Goal: Task Accomplishment & Management: Use online tool/utility

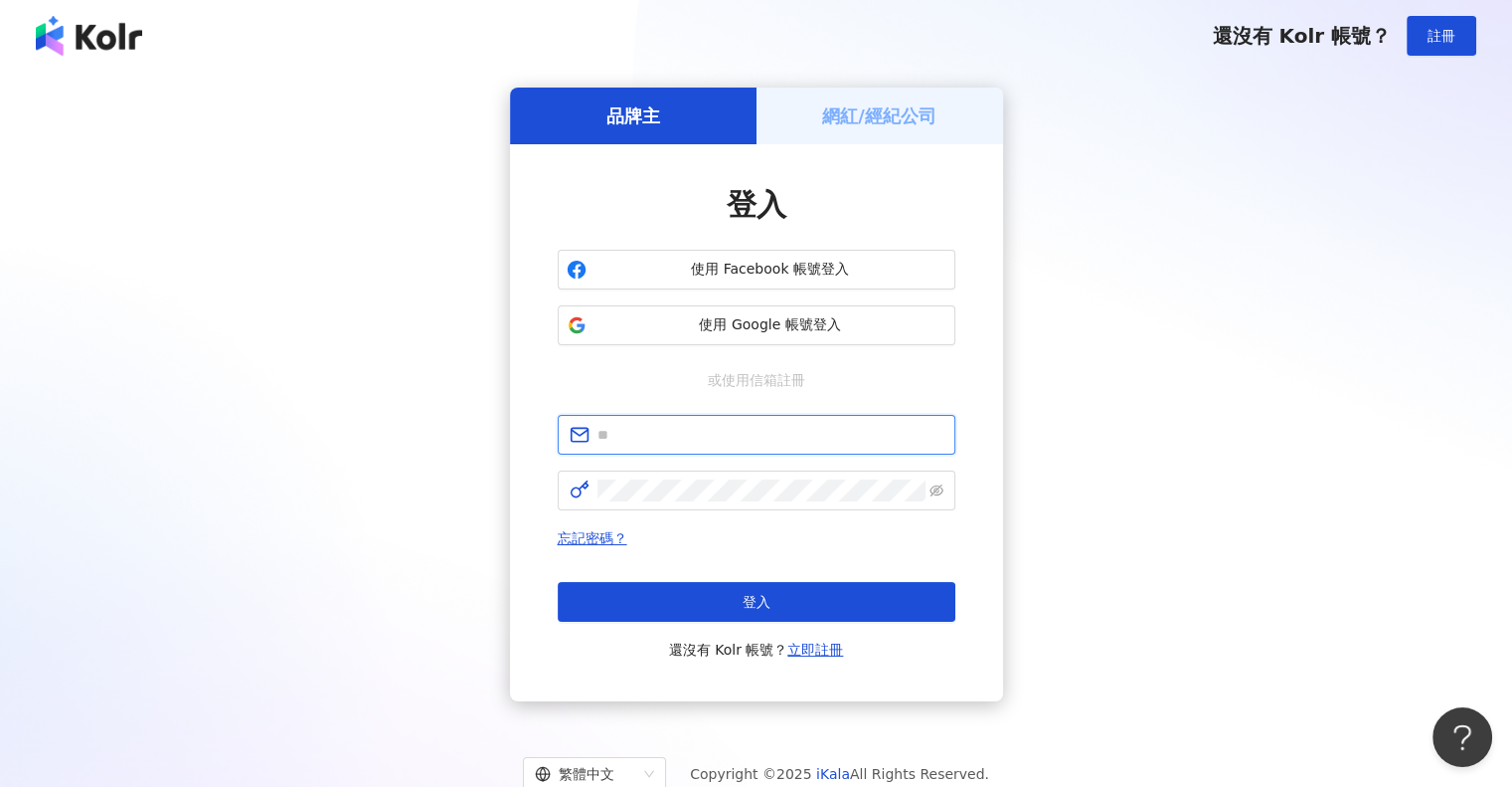
type input "**********"
click at [853, 134] on div "網紅/經紀公司" at bounding box center [880, 116] width 247 height 57
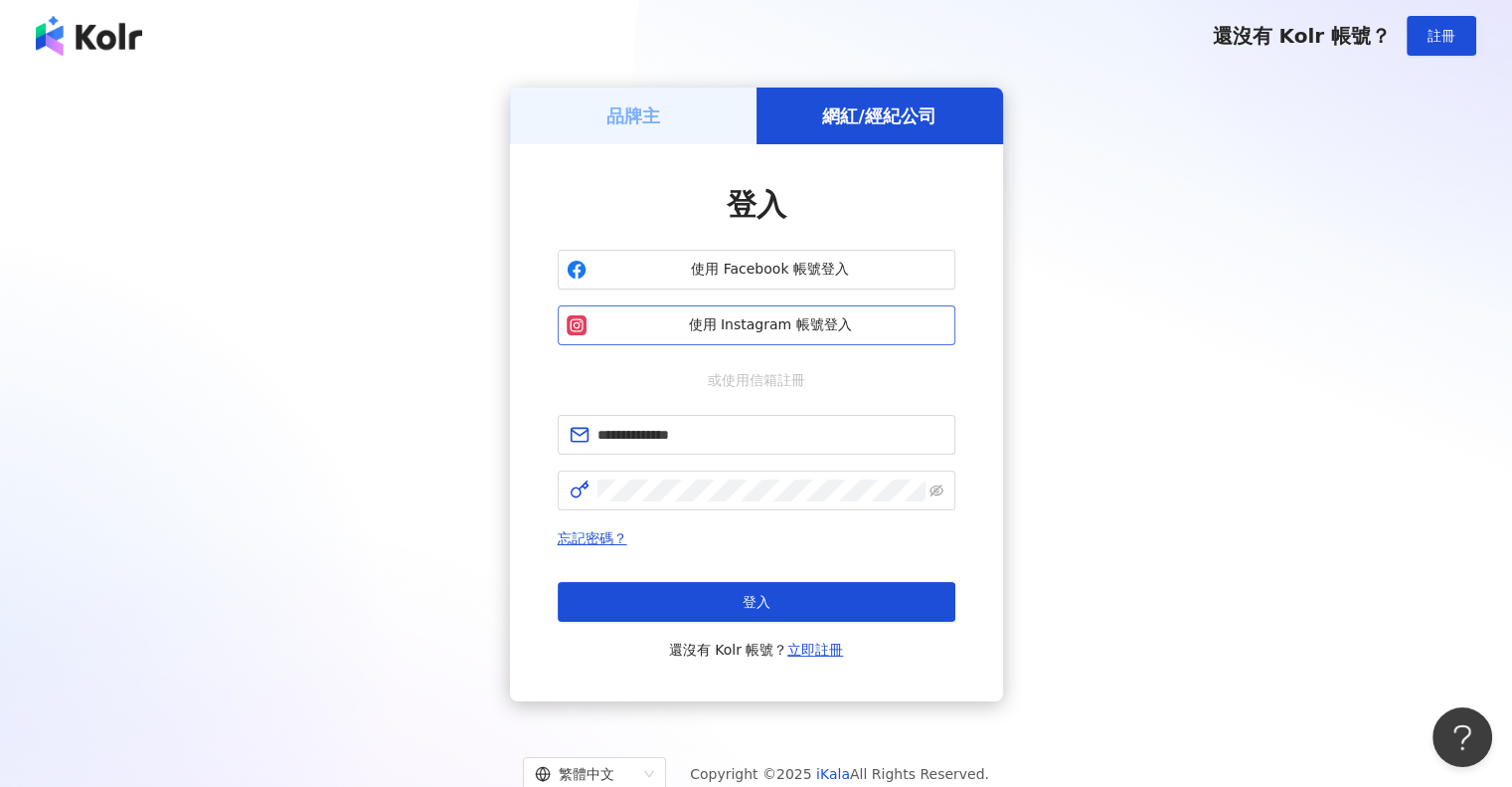
click at [827, 330] on span "使用 Instagram 帳號登入" at bounding box center [770, 326] width 352 height 20
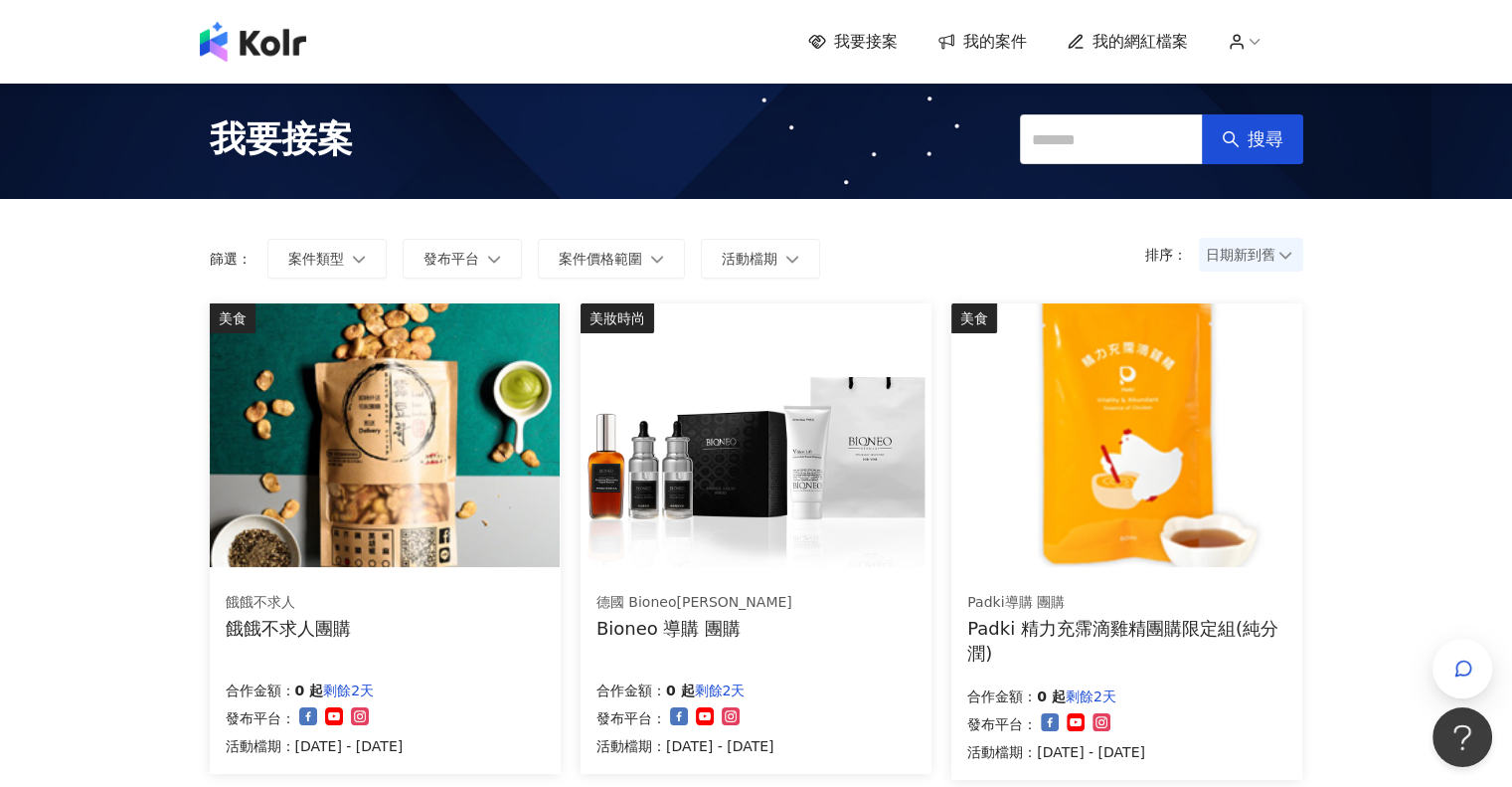
click at [991, 45] on span "我的案件" at bounding box center [996, 42] width 64 height 22
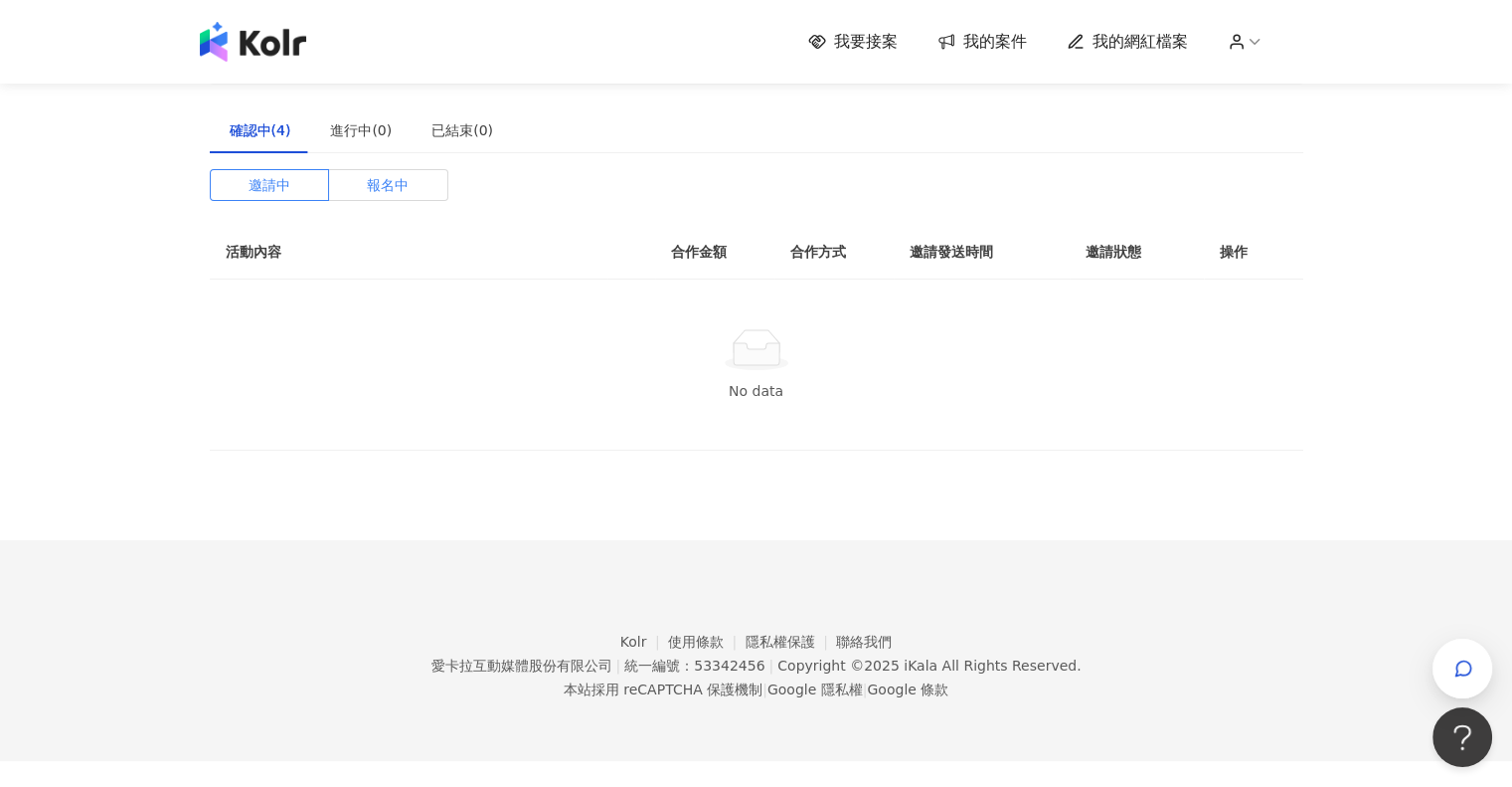
click at [433, 183] on label "報名中" at bounding box center [388, 185] width 119 height 32
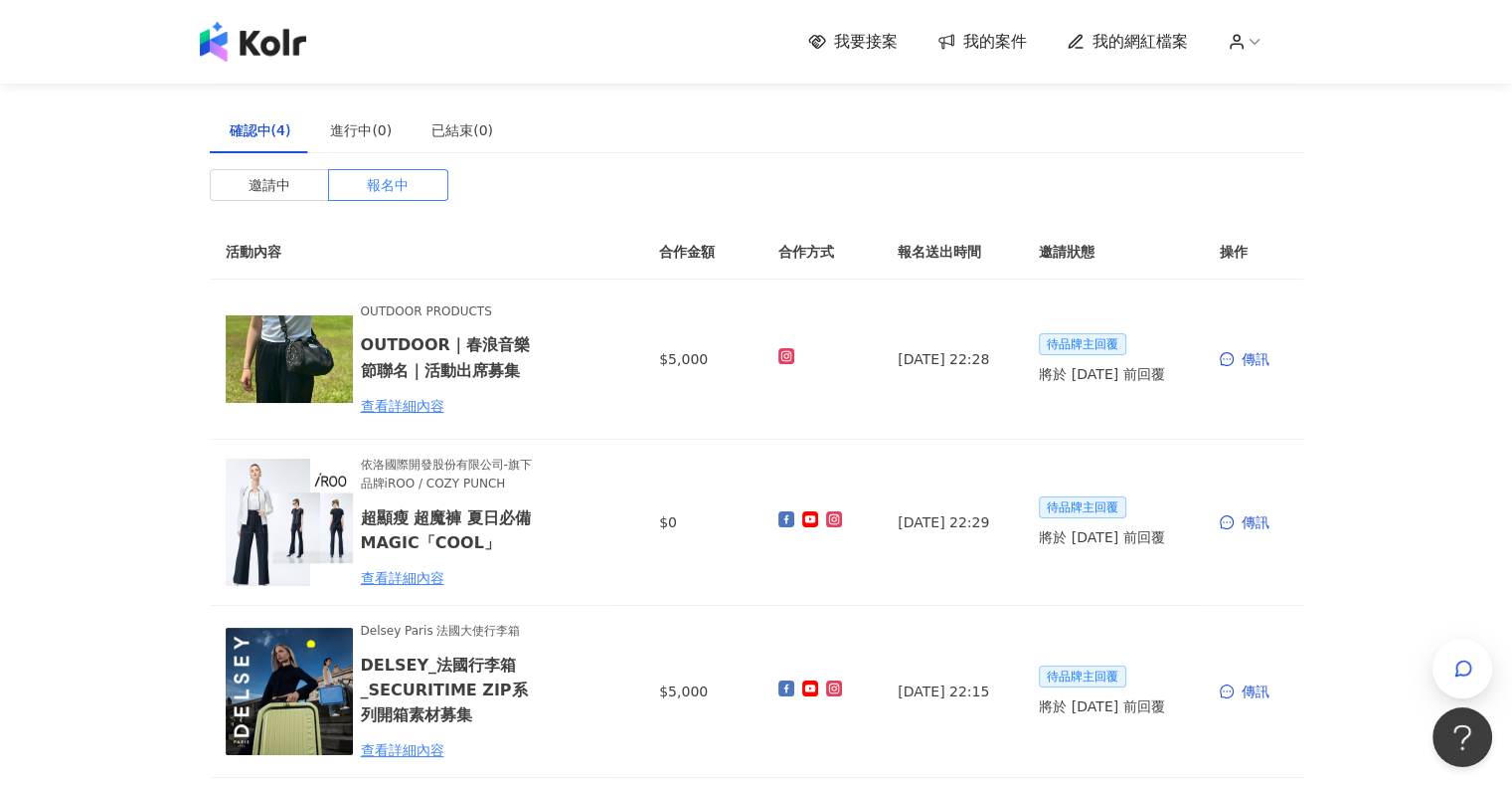
click at [976, 39] on span "我的案件" at bounding box center [996, 42] width 64 height 22
click at [891, 39] on span "我要接案" at bounding box center [866, 42] width 64 height 22
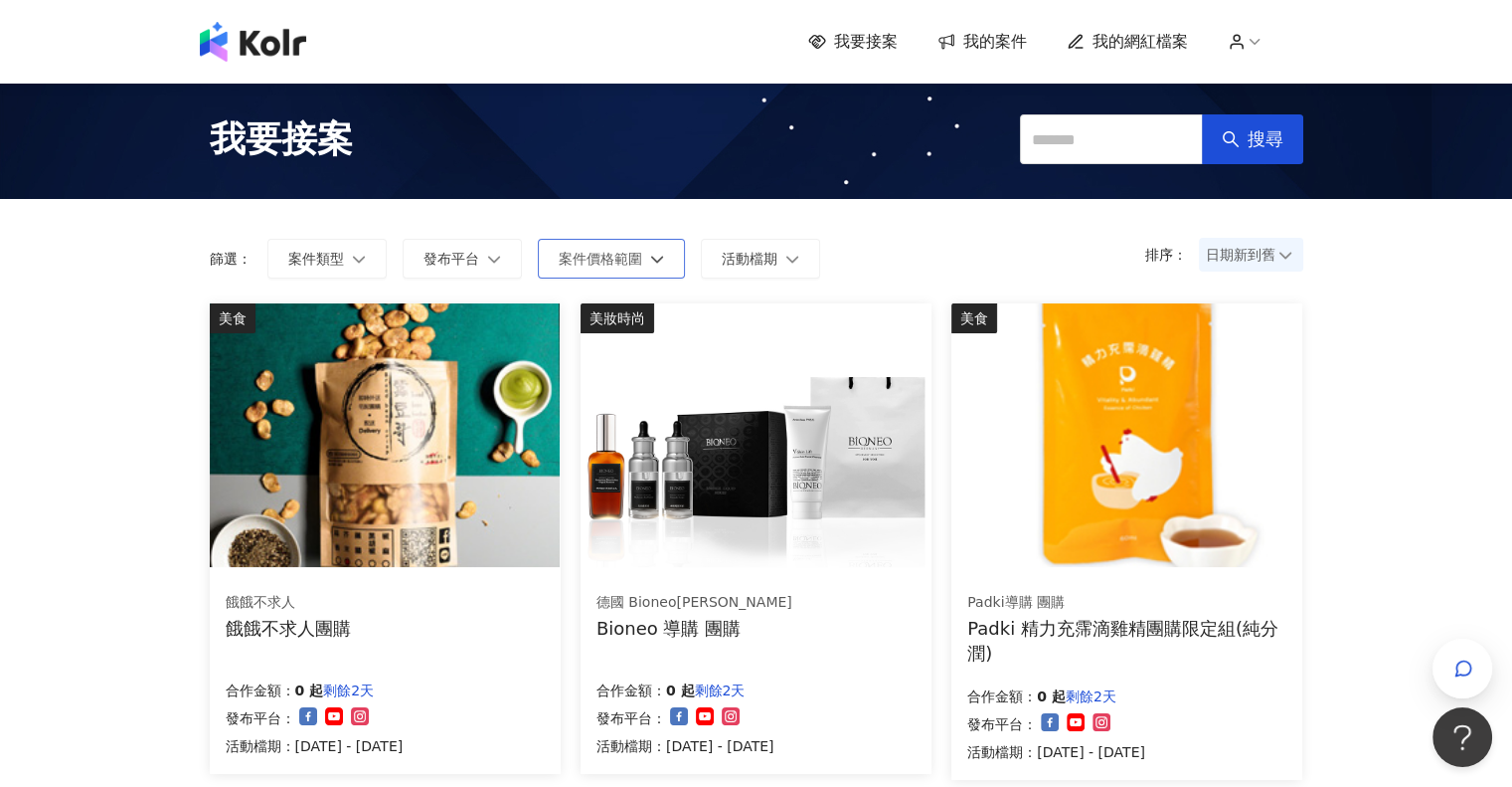
click at [638, 262] on span "案件價格範圍" at bounding box center [601, 259] width 84 height 16
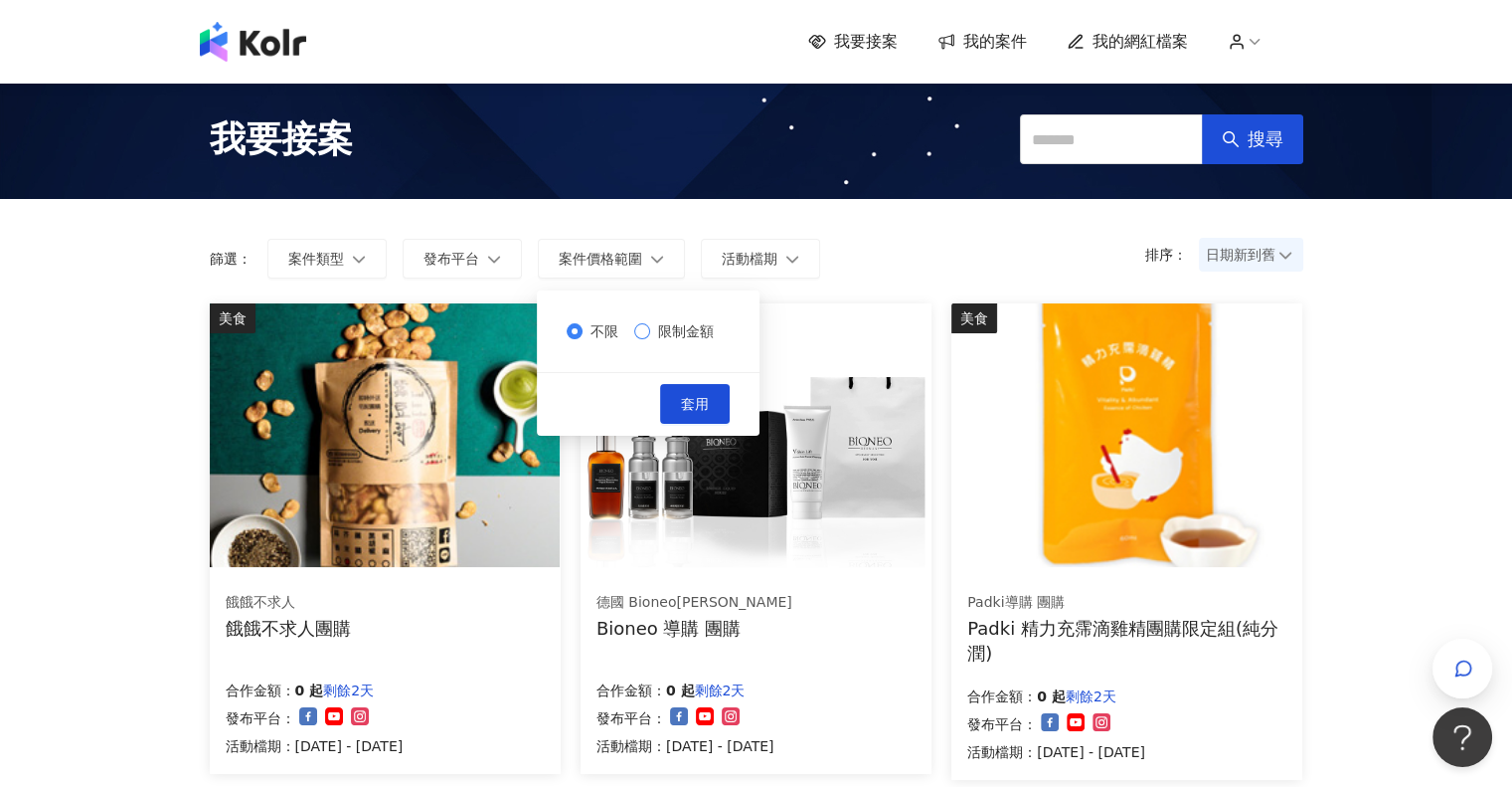
click at [696, 323] on span "限制金額" at bounding box center [686, 332] width 72 height 22
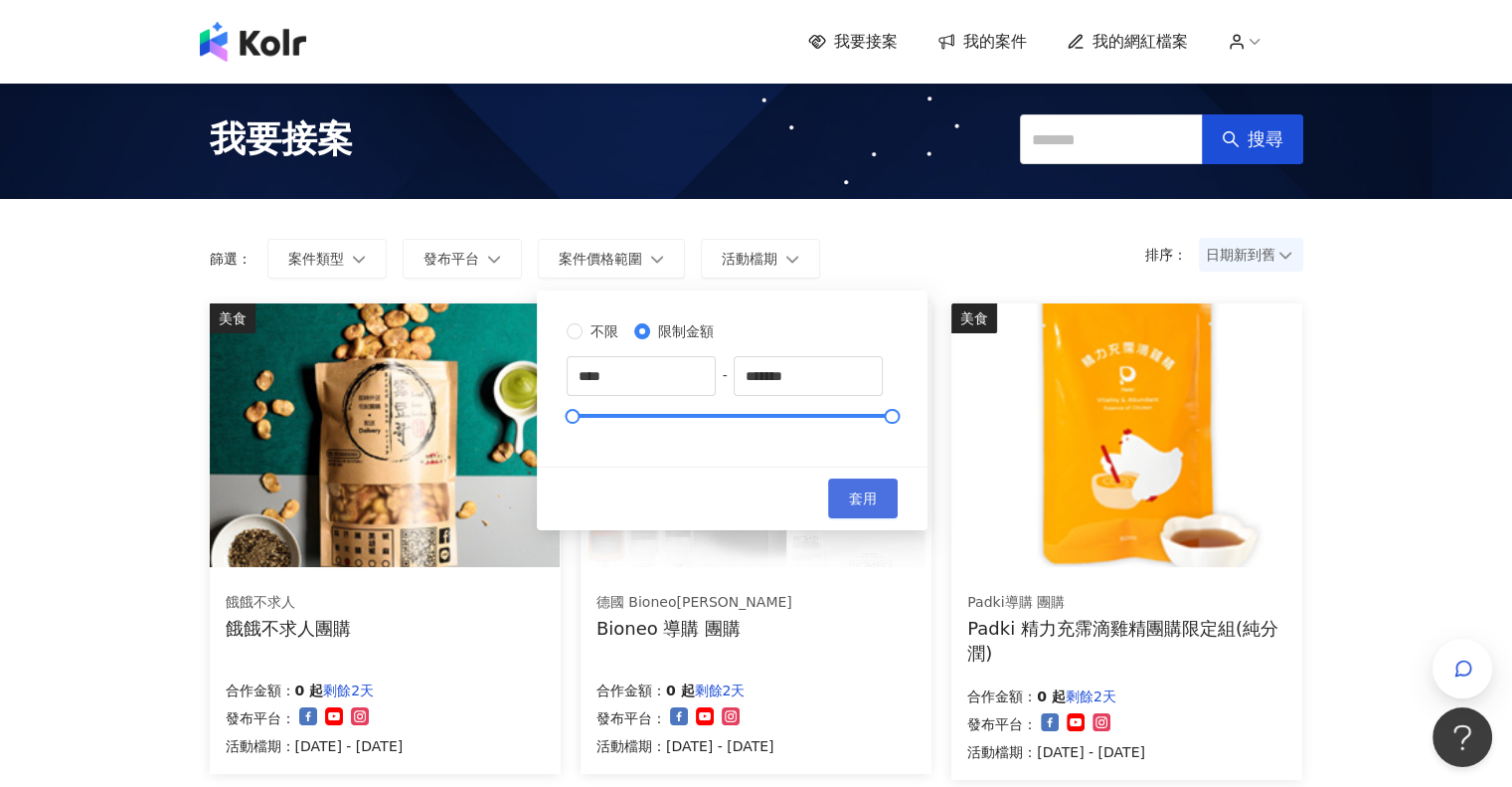
click at [898, 484] on button "套用" at bounding box center [863, 498] width 70 height 40
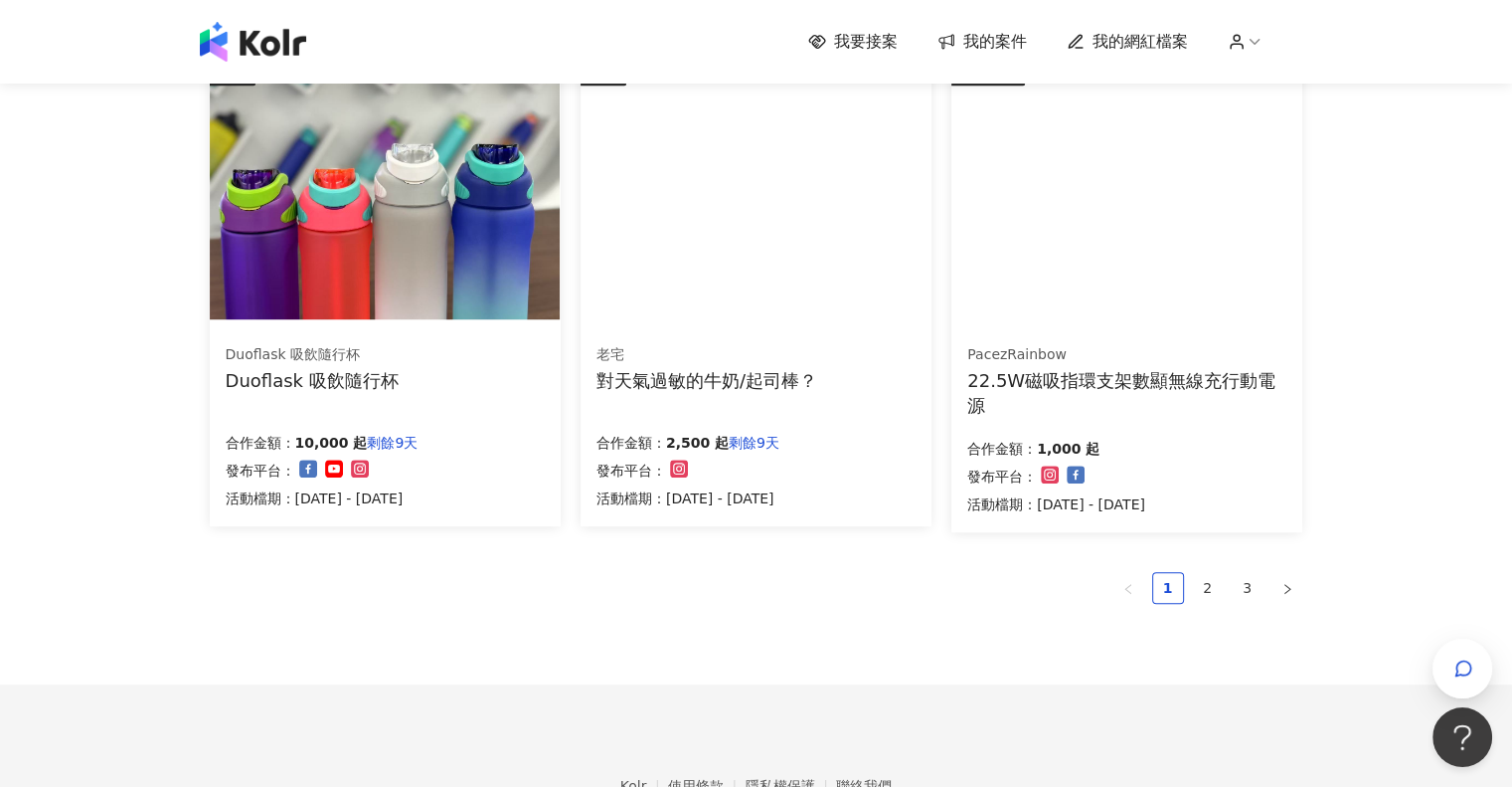
scroll to position [1392, 0]
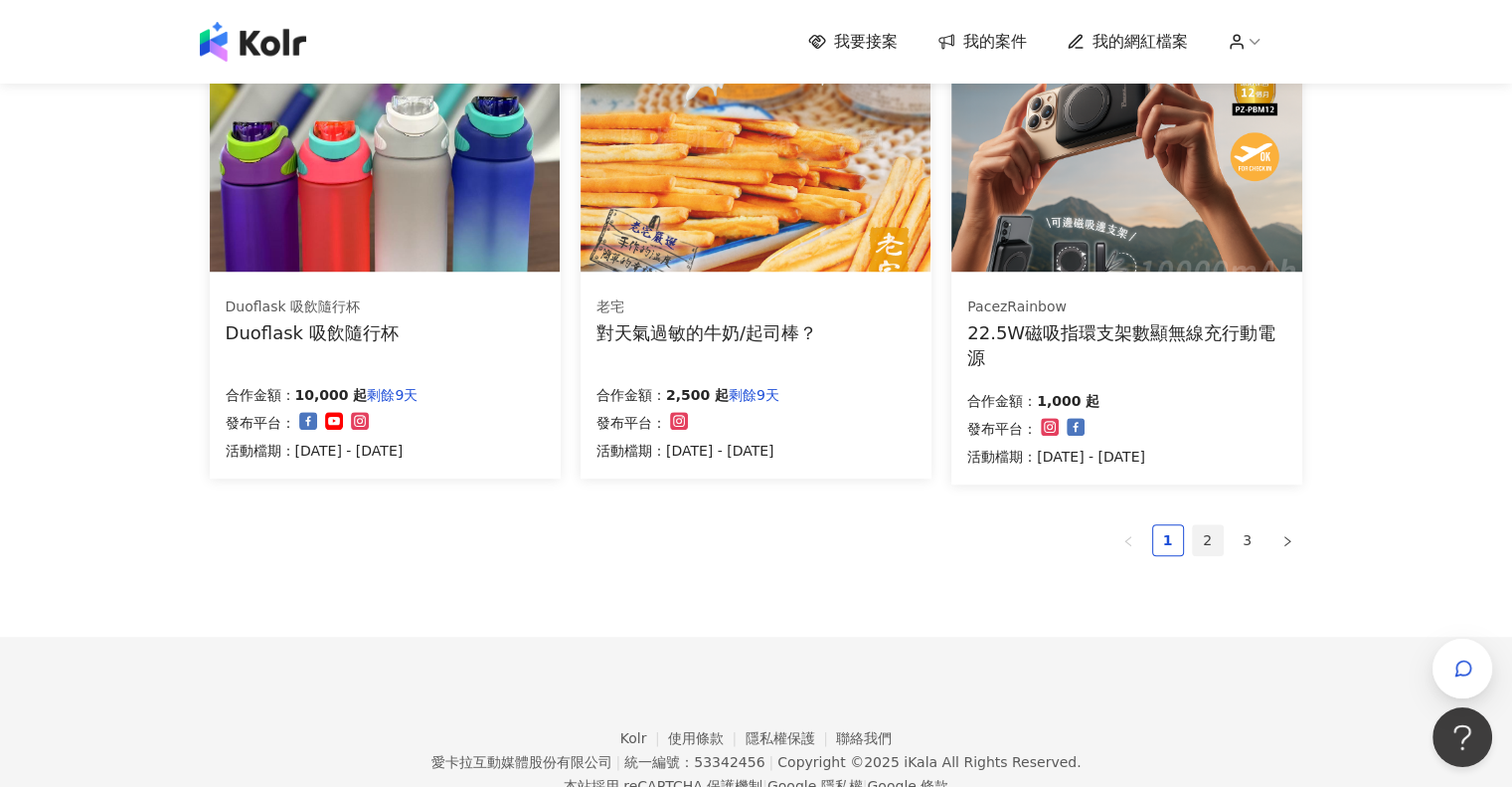
click at [1210, 543] on link "2" at bounding box center [1208, 540] width 30 height 30
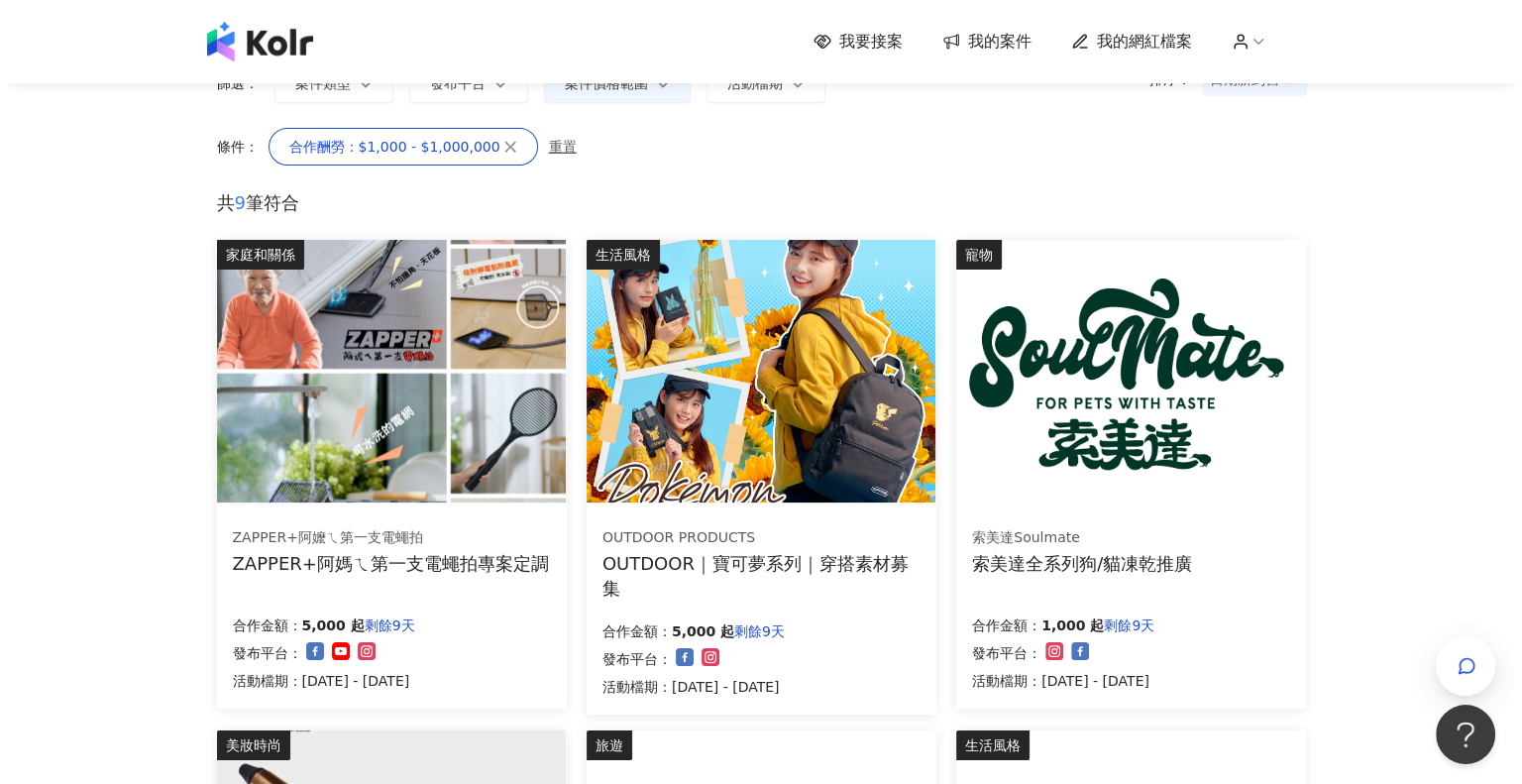
scroll to position [297, 0]
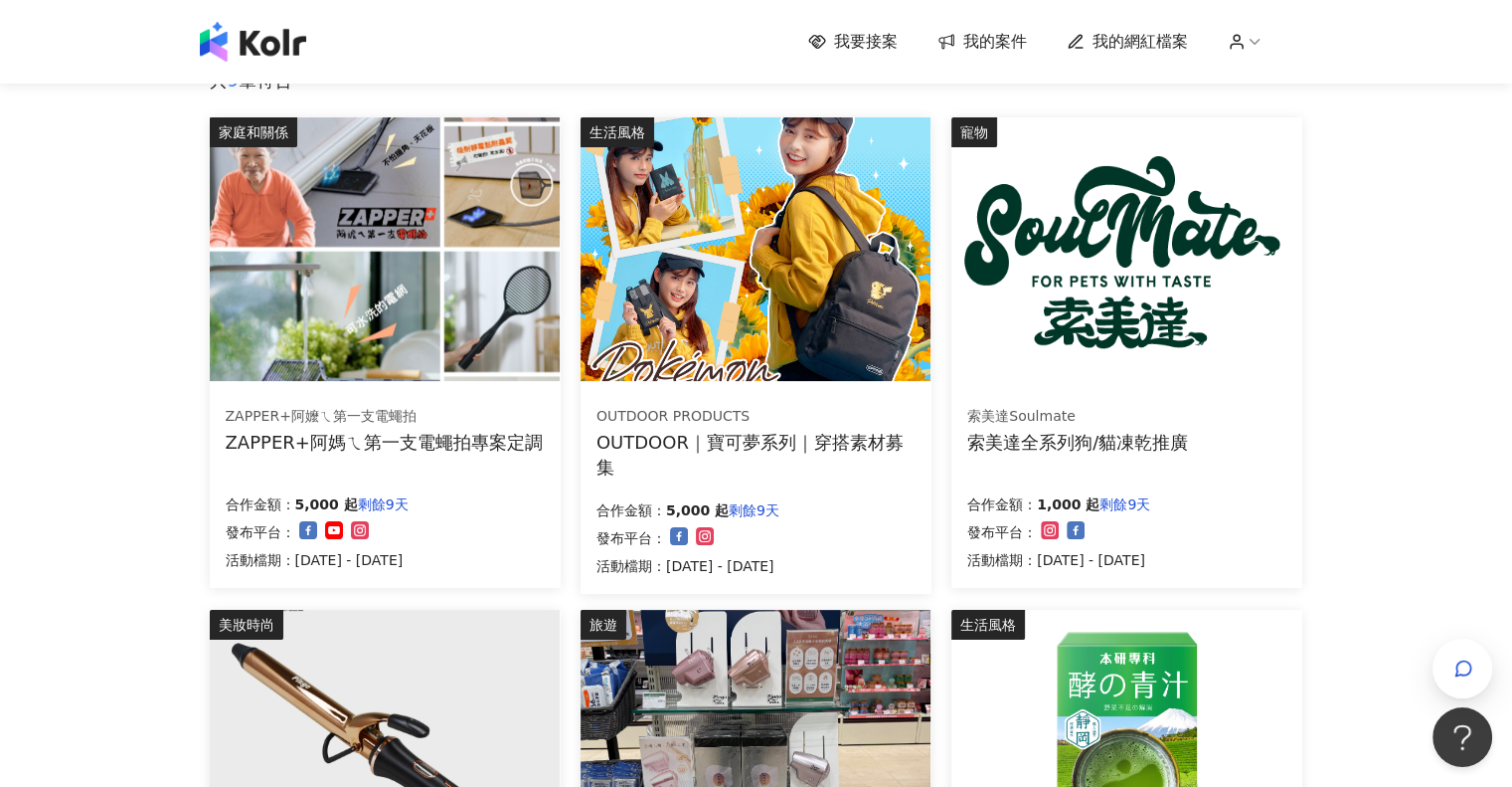
click at [459, 437] on div "ZAPPER+阿媽ㄟ第一支電蠅拍專案定調" at bounding box center [384, 441] width 318 height 25
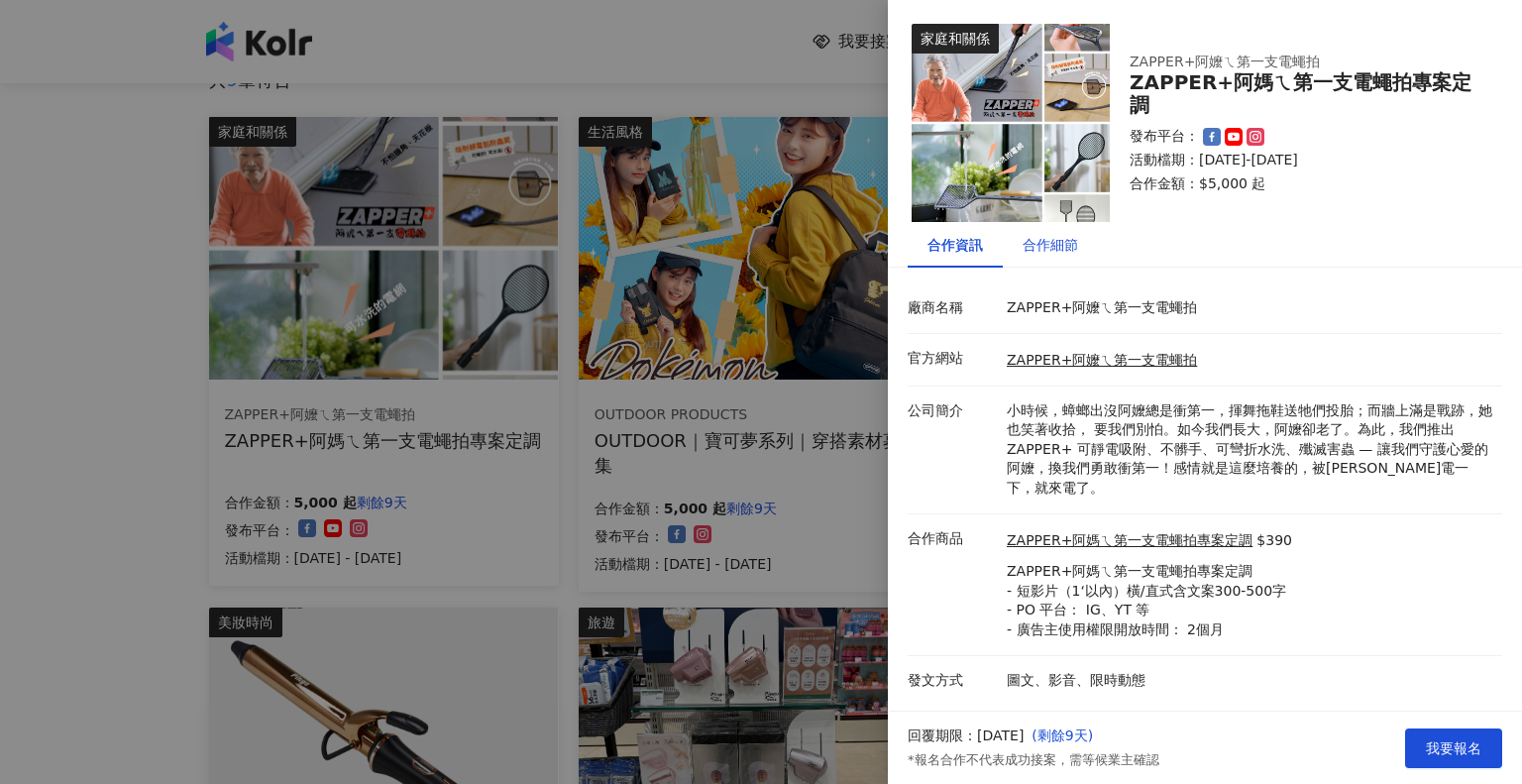
click at [1074, 234] on div "合作細節" at bounding box center [1050, 245] width 56 height 22
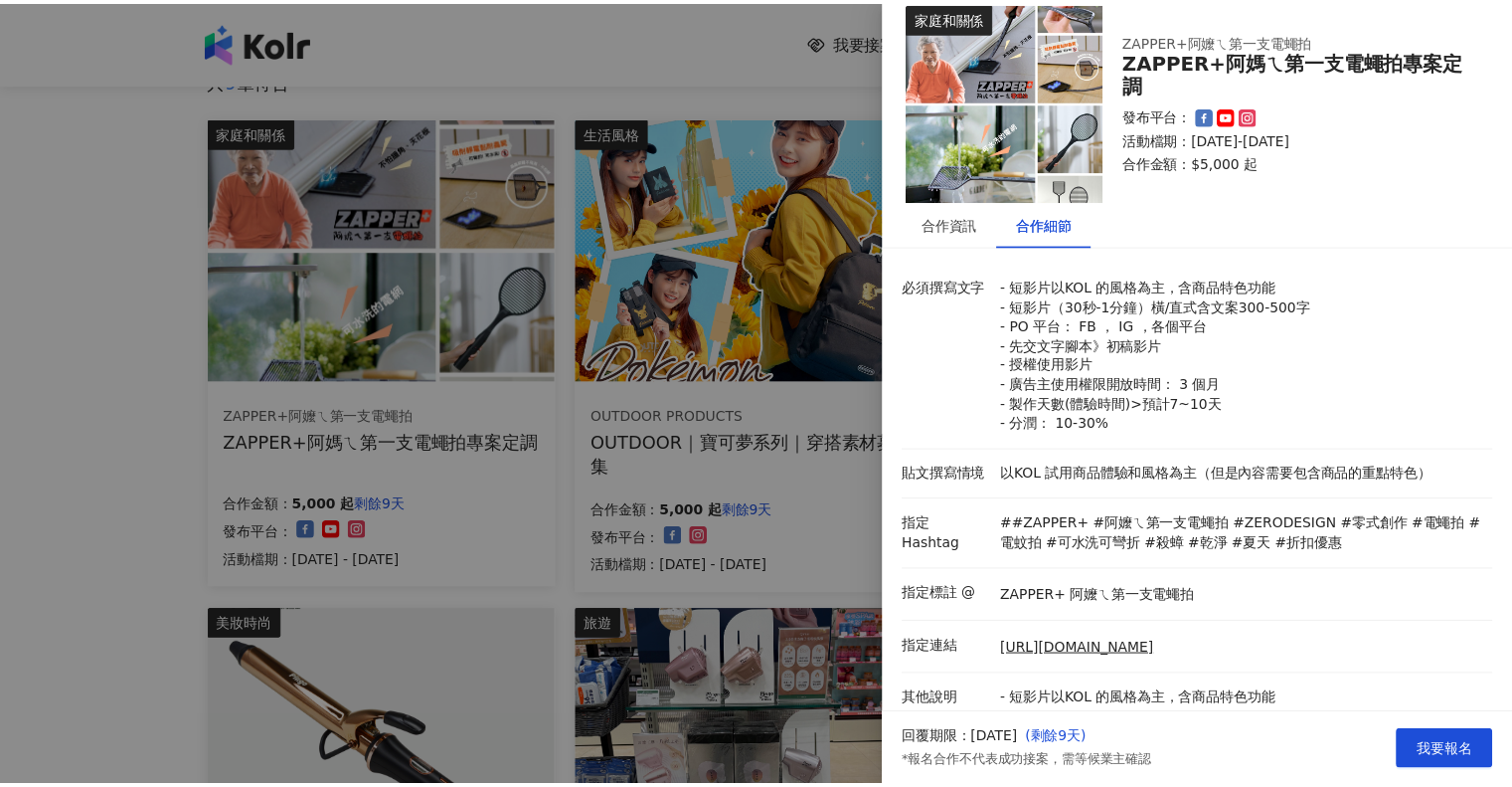
scroll to position [0, 0]
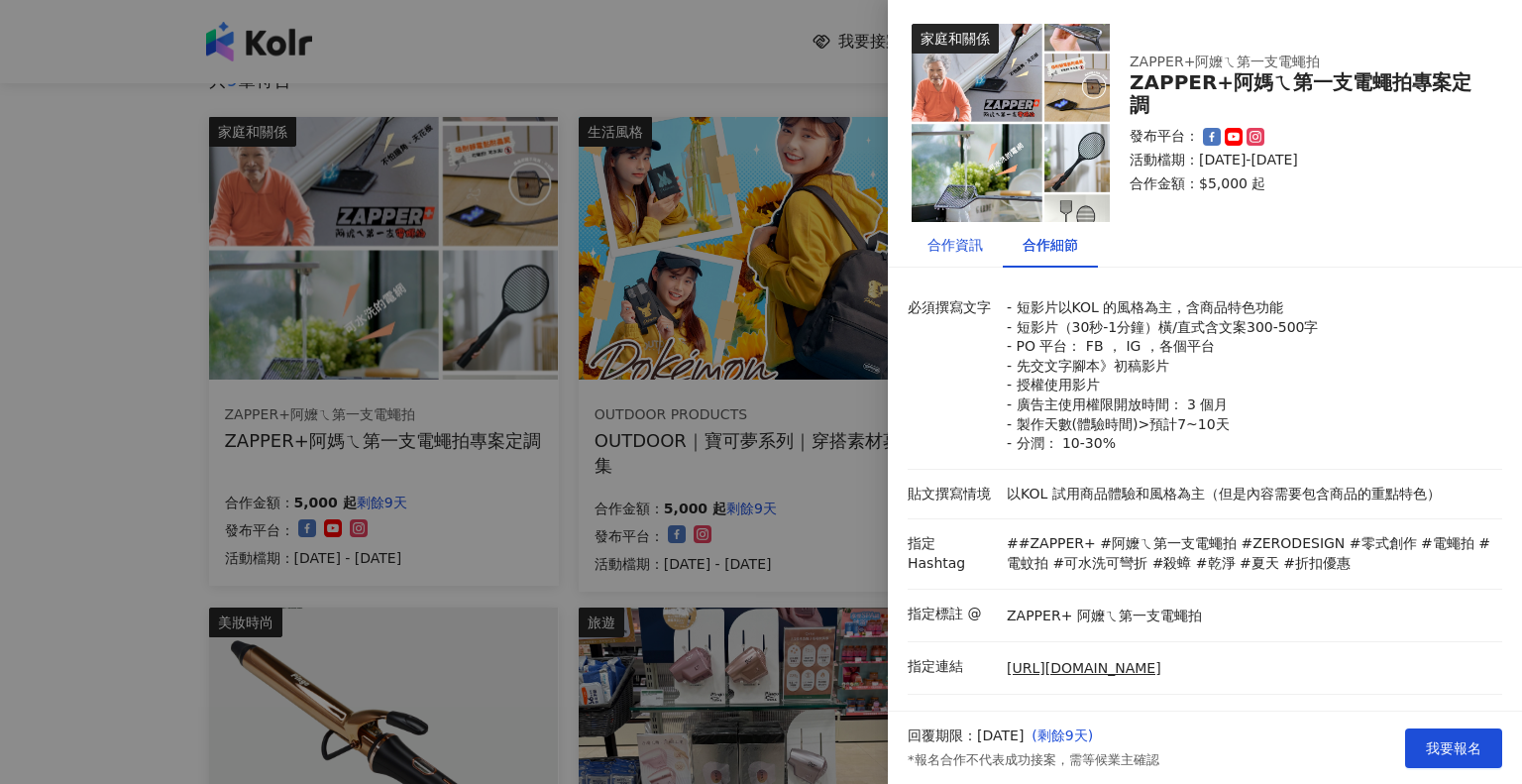
click at [979, 245] on div "合作資訊" at bounding box center [956, 245] width 56 height 22
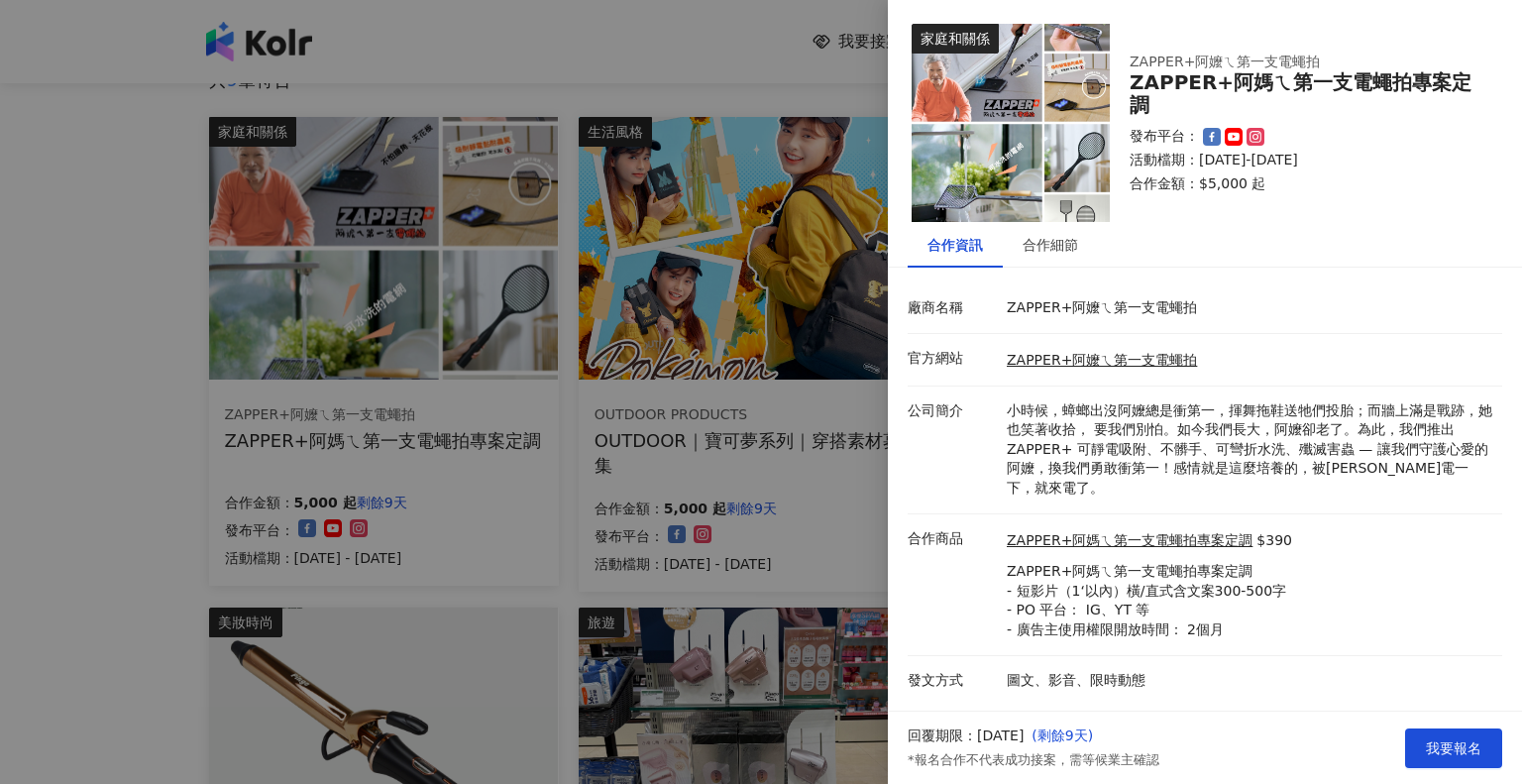
click at [10, 391] on div at bounding box center [761, 392] width 1522 height 784
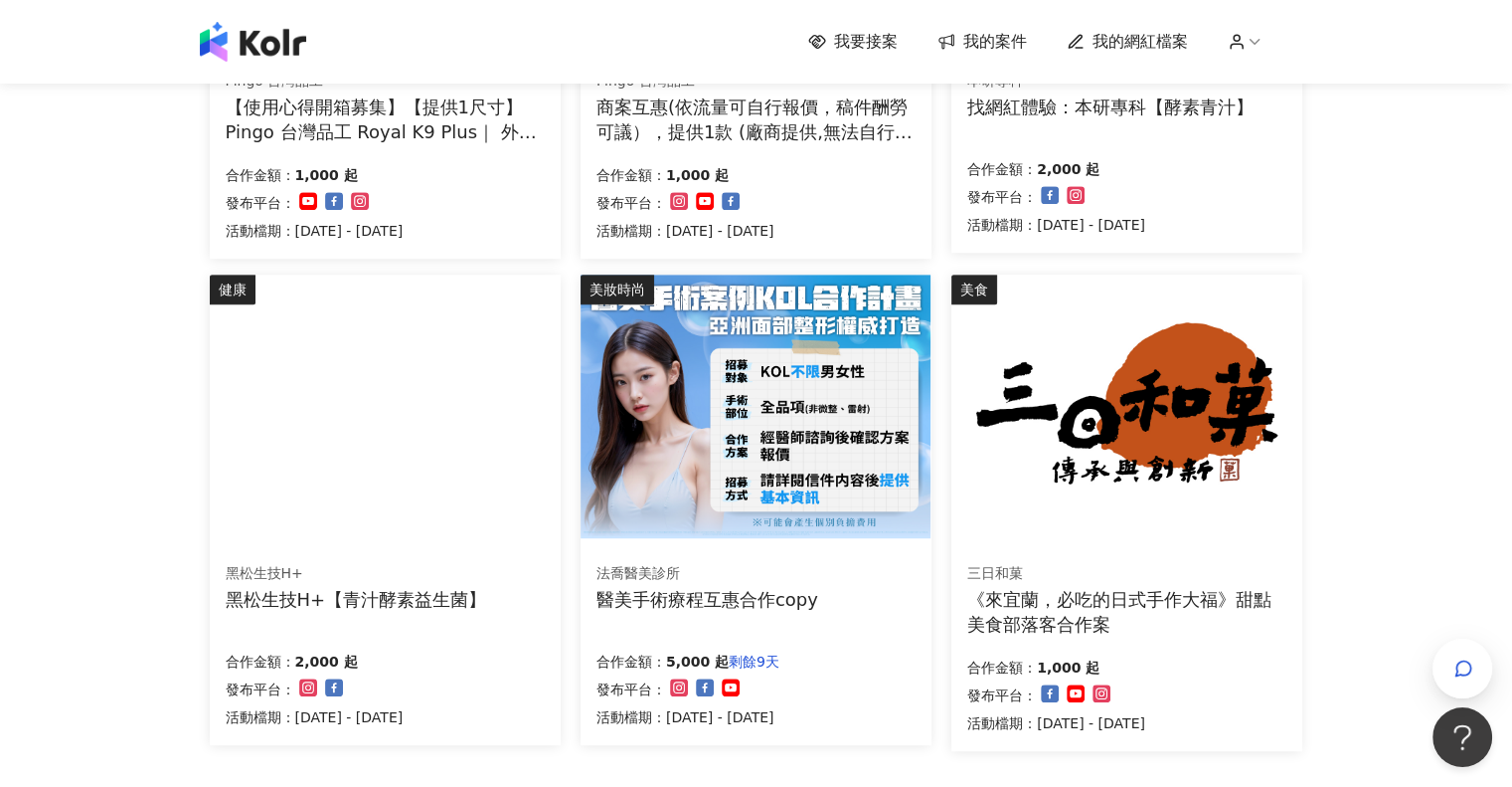
scroll to position [1292, 0]
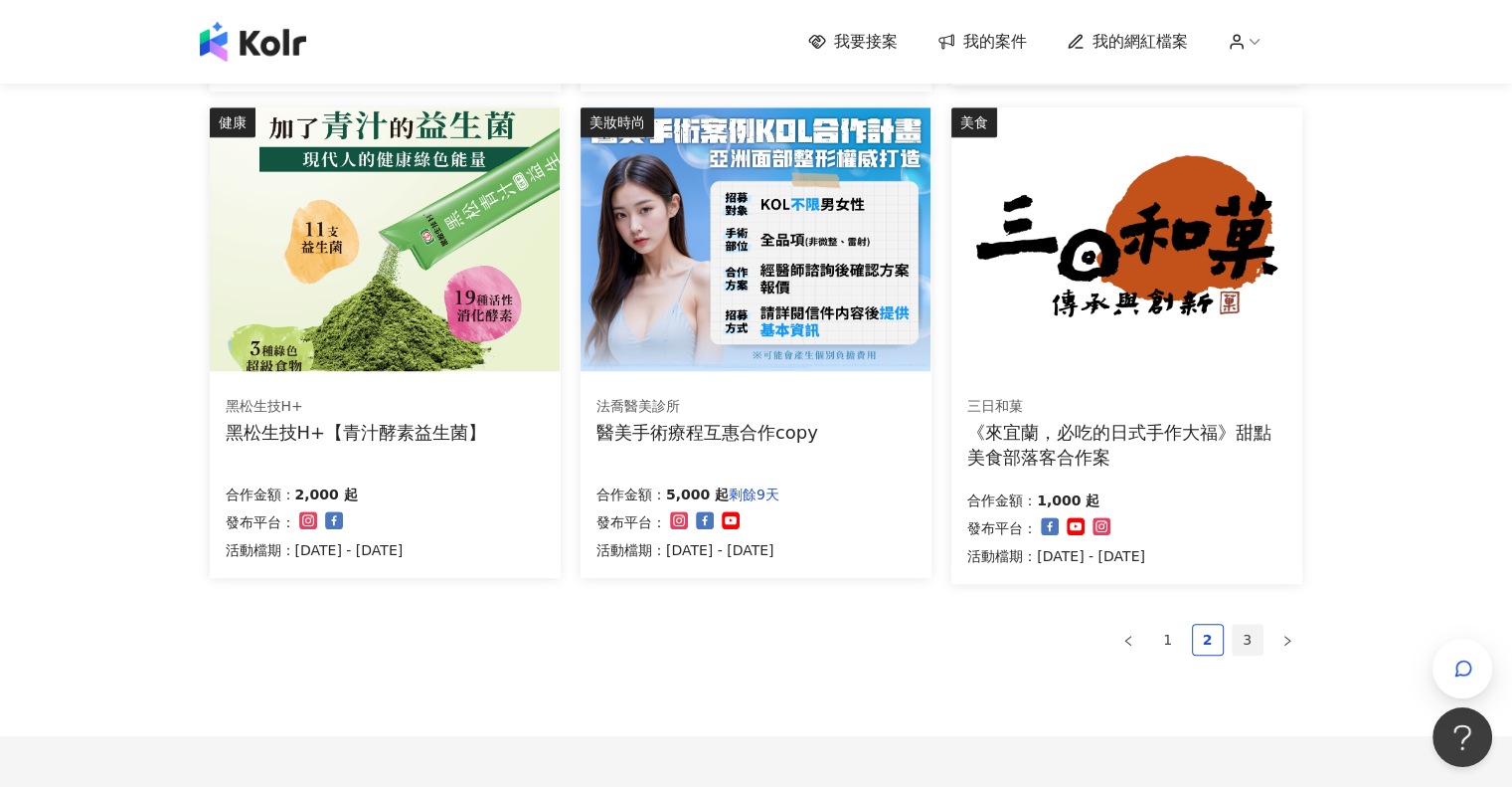
click at [1251, 630] on link "3" at bounding box center [1248, 639] width 30 height 30
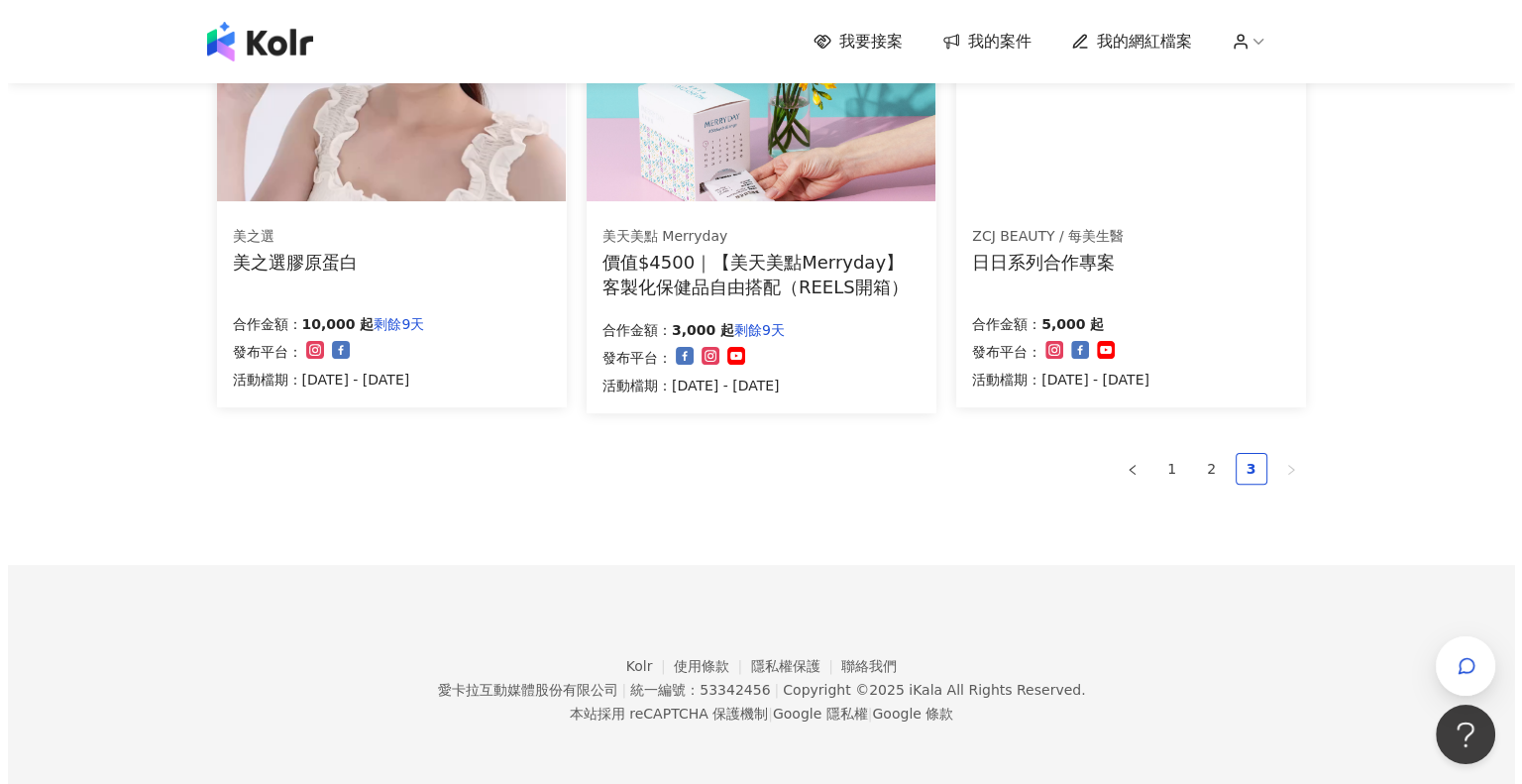
scroll to position [278, 0]
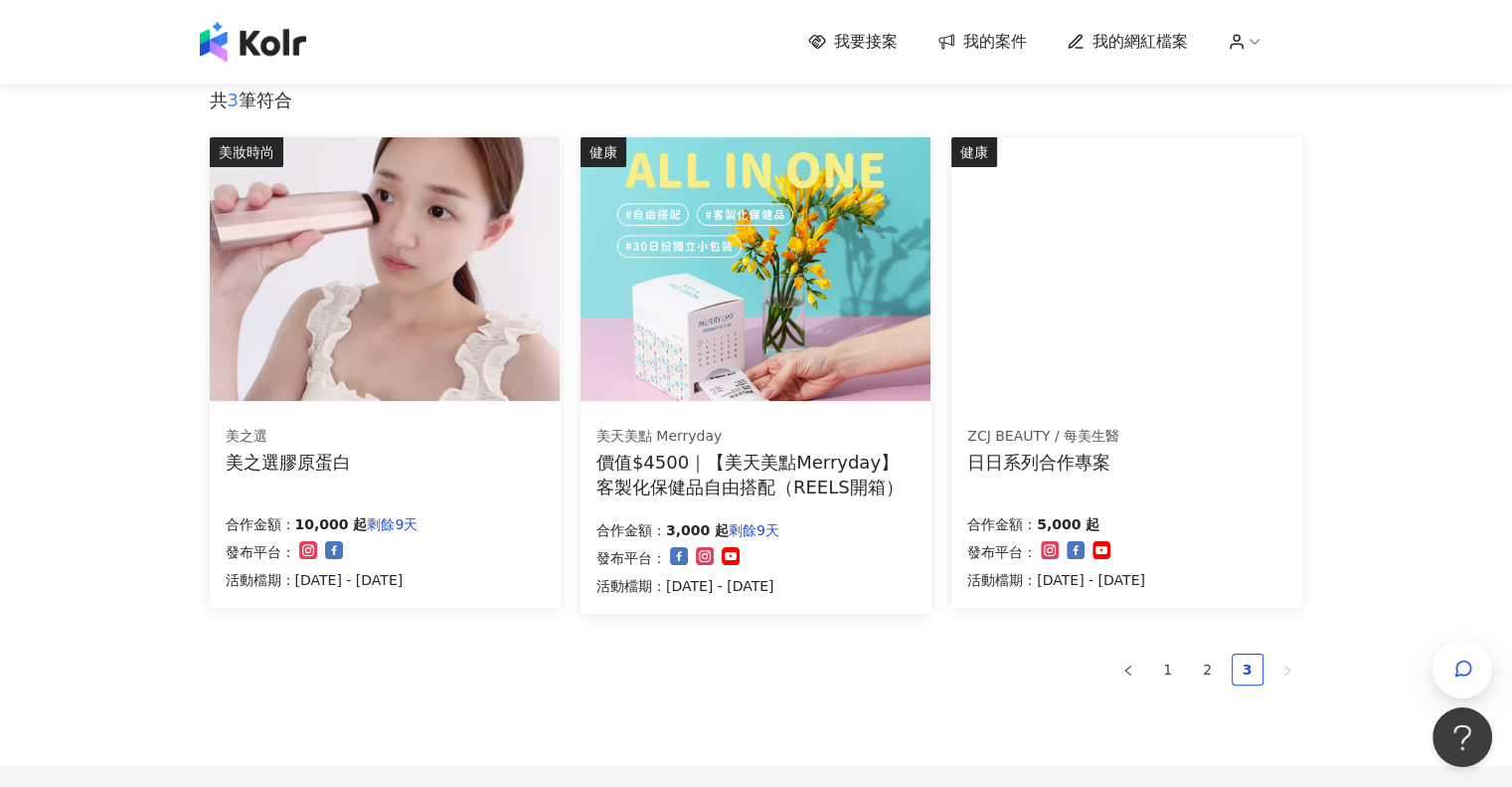
click at [811, 490] on div "價值$4500｜【美天美點Merryday】客製化保健品自由搭配（REELS開箱）" at bounding box center [756, 474] width 320 height 50
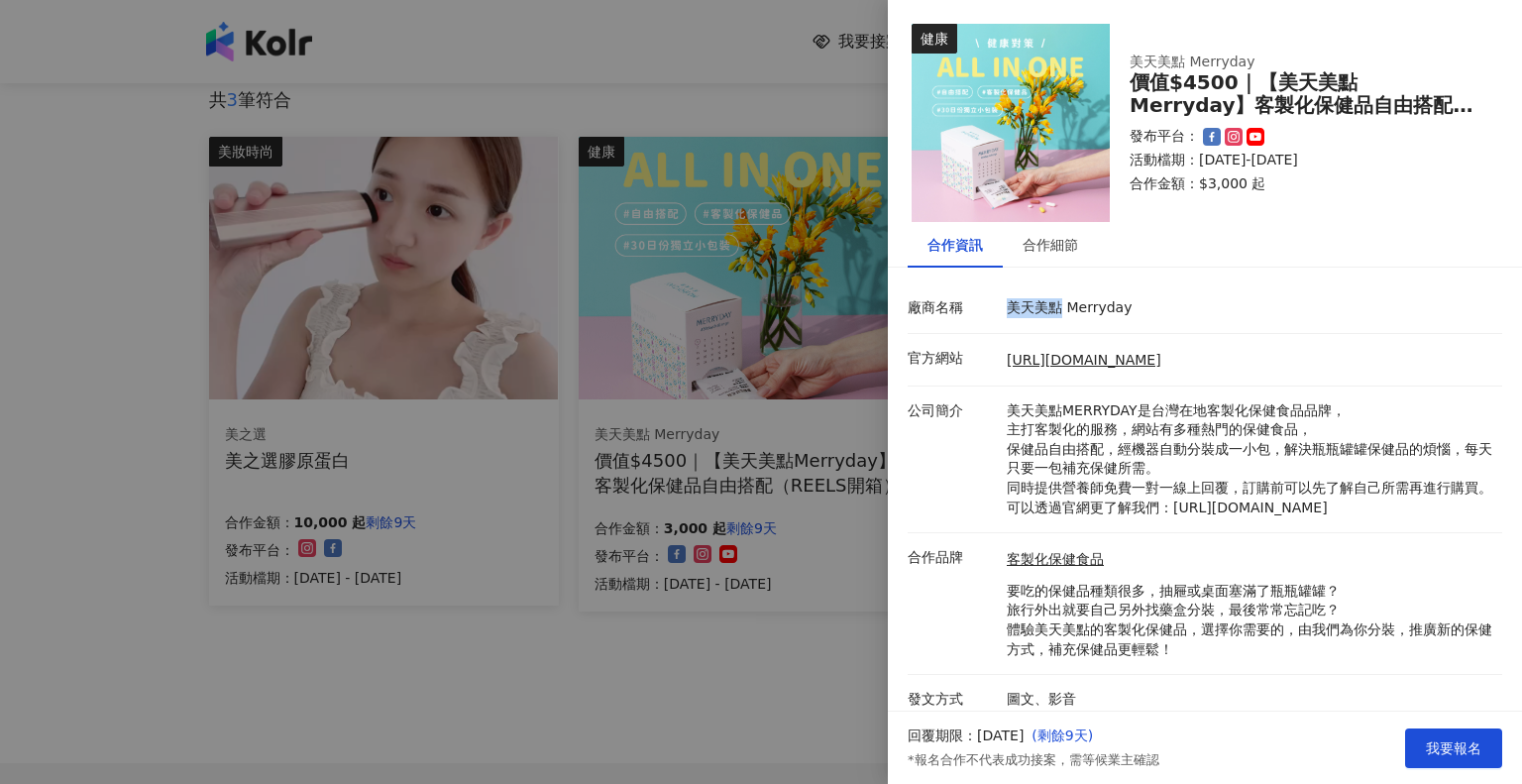
drag, startPoint x: 1003, startPoint y: 307, endPoint x: 1060, endPoint y: 308, distance: 57.0
click at [1060, 308] on div "美天美點 Merryday" at bounding box center [1250, 308] width 496 height 20
drag, startPoint x: 1061, startPoint y: 311, endPoint x: 1036, endPoint y: 312, distance: 25.0
click at [1037, 312] on p "美天美點 Merryday" at bounding box center [1250, 308] width 486 height 20
drag, startPoint x: 991, startPoint y: 308, endPoint x: 1055, endPoint y: 308, distance: 64.0
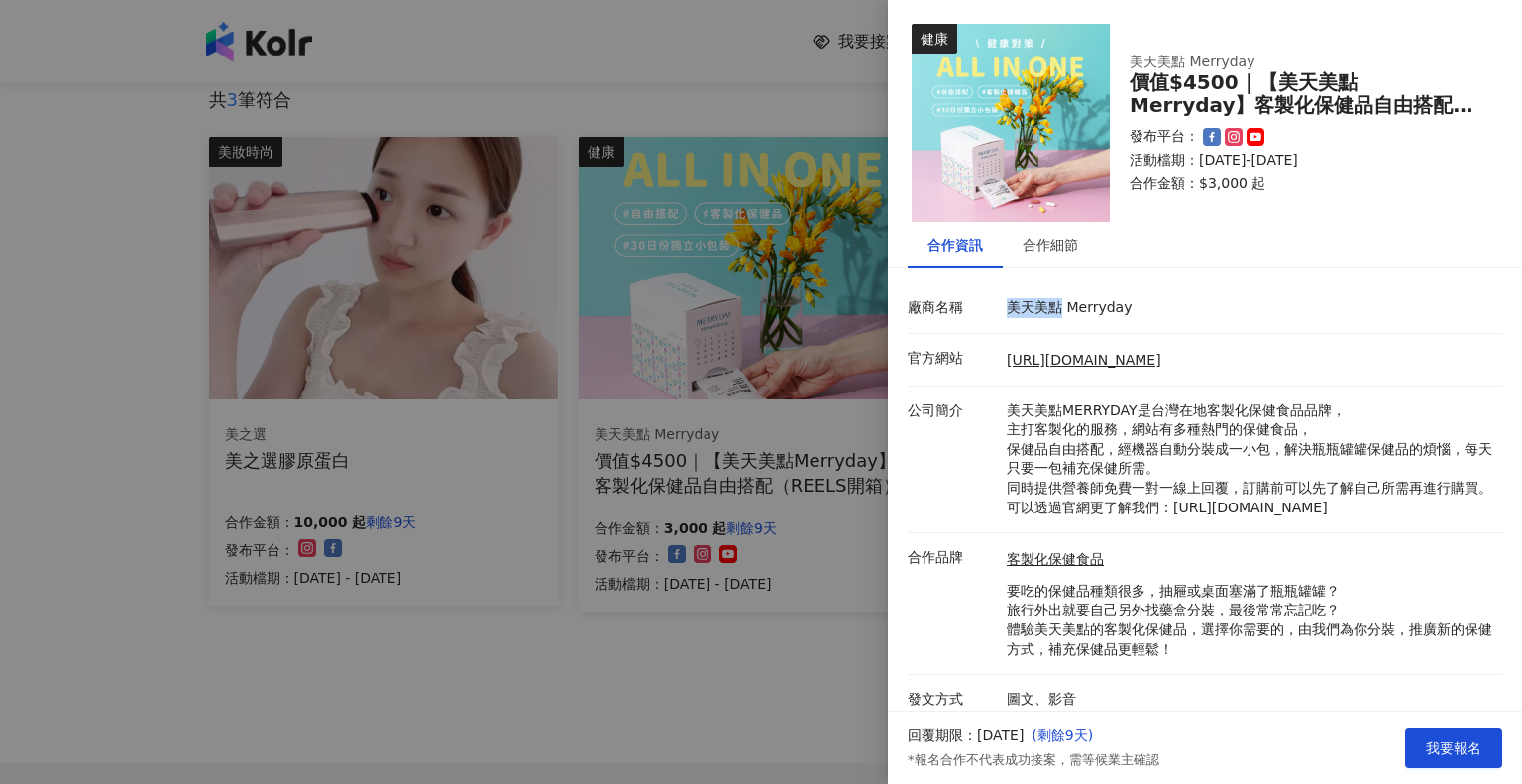
click at [1055, 308] on div "廠商名稱 美天美點 Merryday" at bounding box center [1199, 308] width 594 height 20
click at [1097, 505] on p "美天美點MERRYDAY是台灣在地客製化保健食品品牌， 主打客製化的服務，網站有多種熱門的保健食品， 保健品自由搭配，經機器自動分裝成一小包，解決瓶瓶罐罐保健…" at bounding box center [1250, 459] width 486 height 116
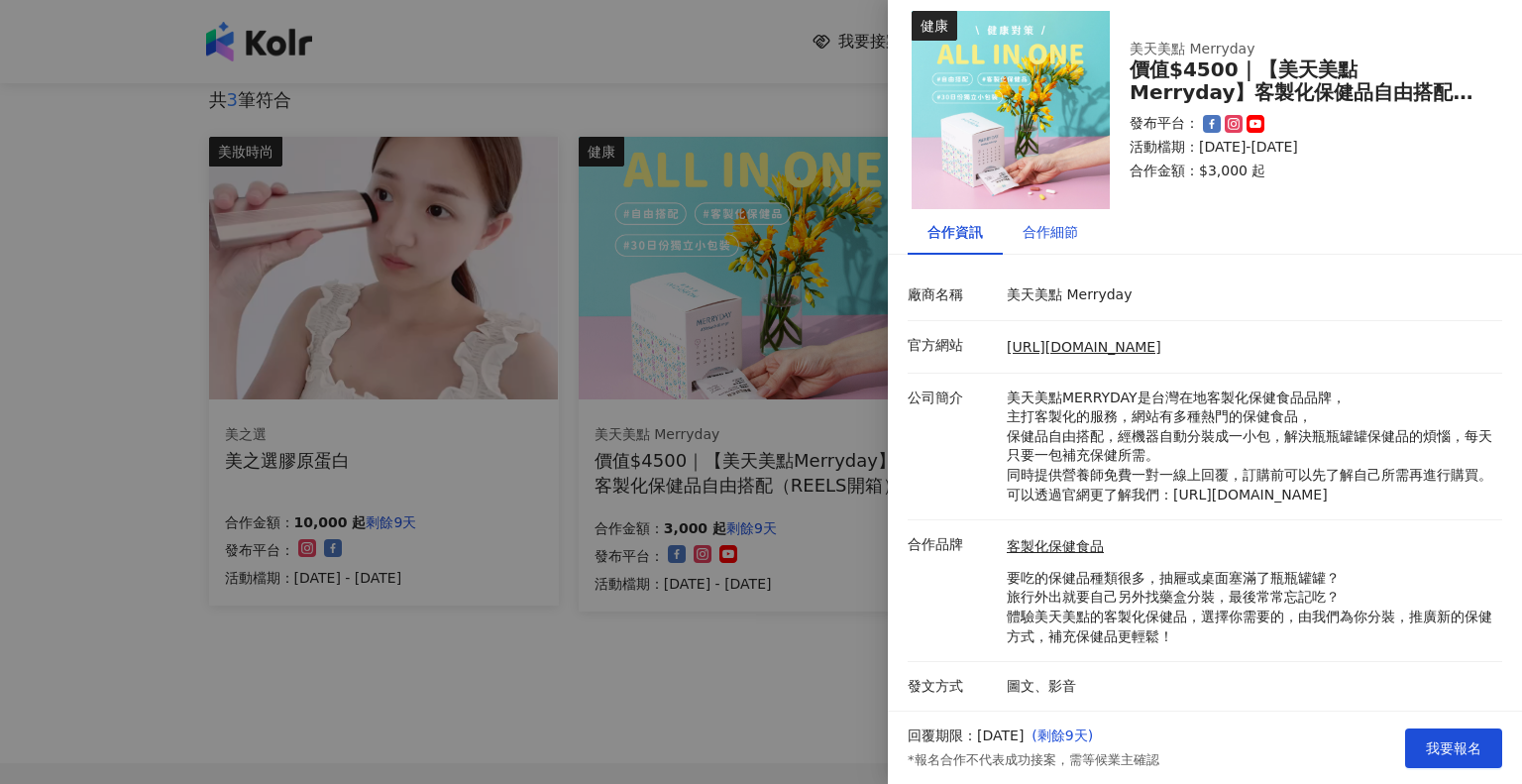
click at [1051, 222] on div "合作細節" at bounding box center [1050, 232] width 56 height 22
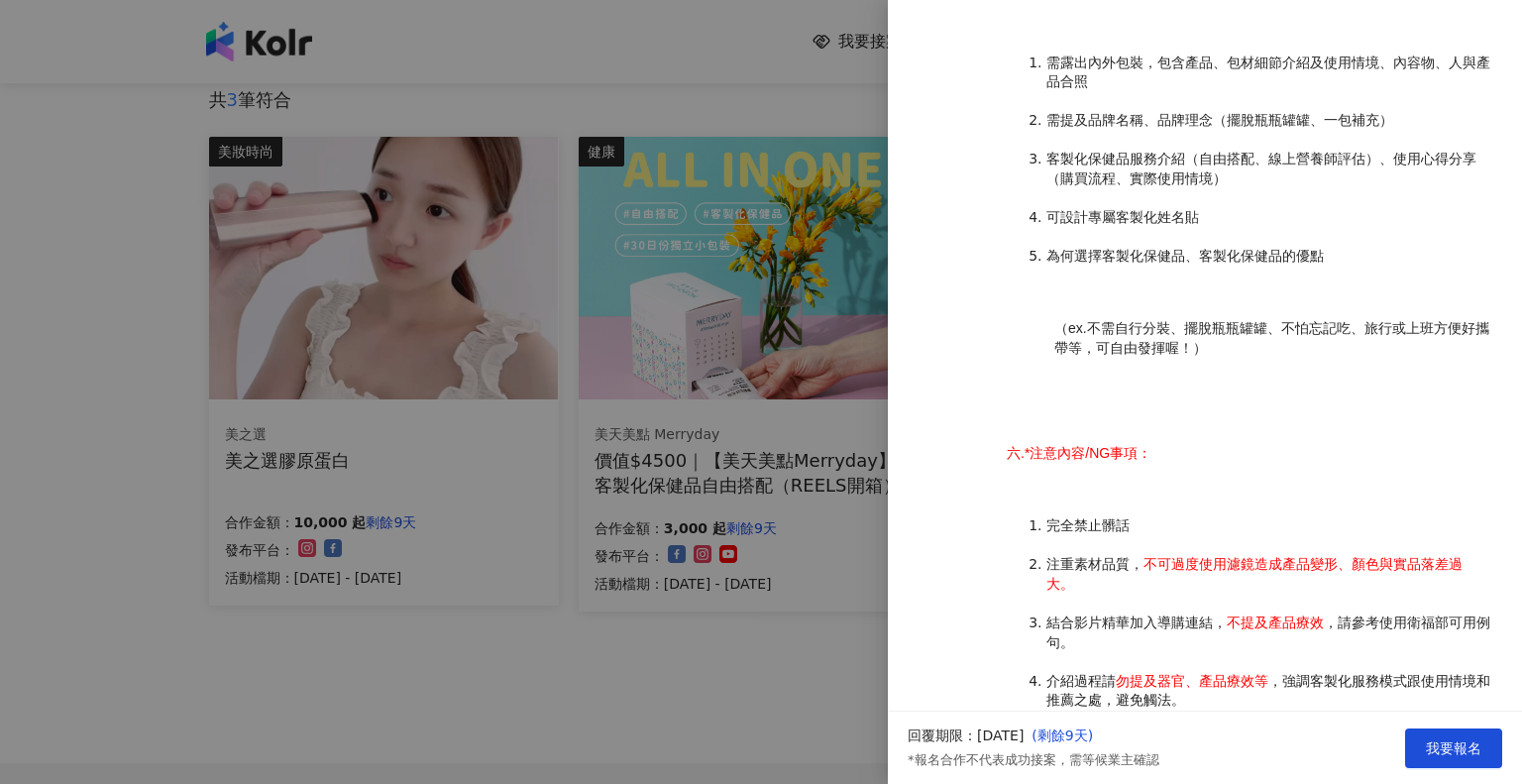
scroll to position [1912, 0]
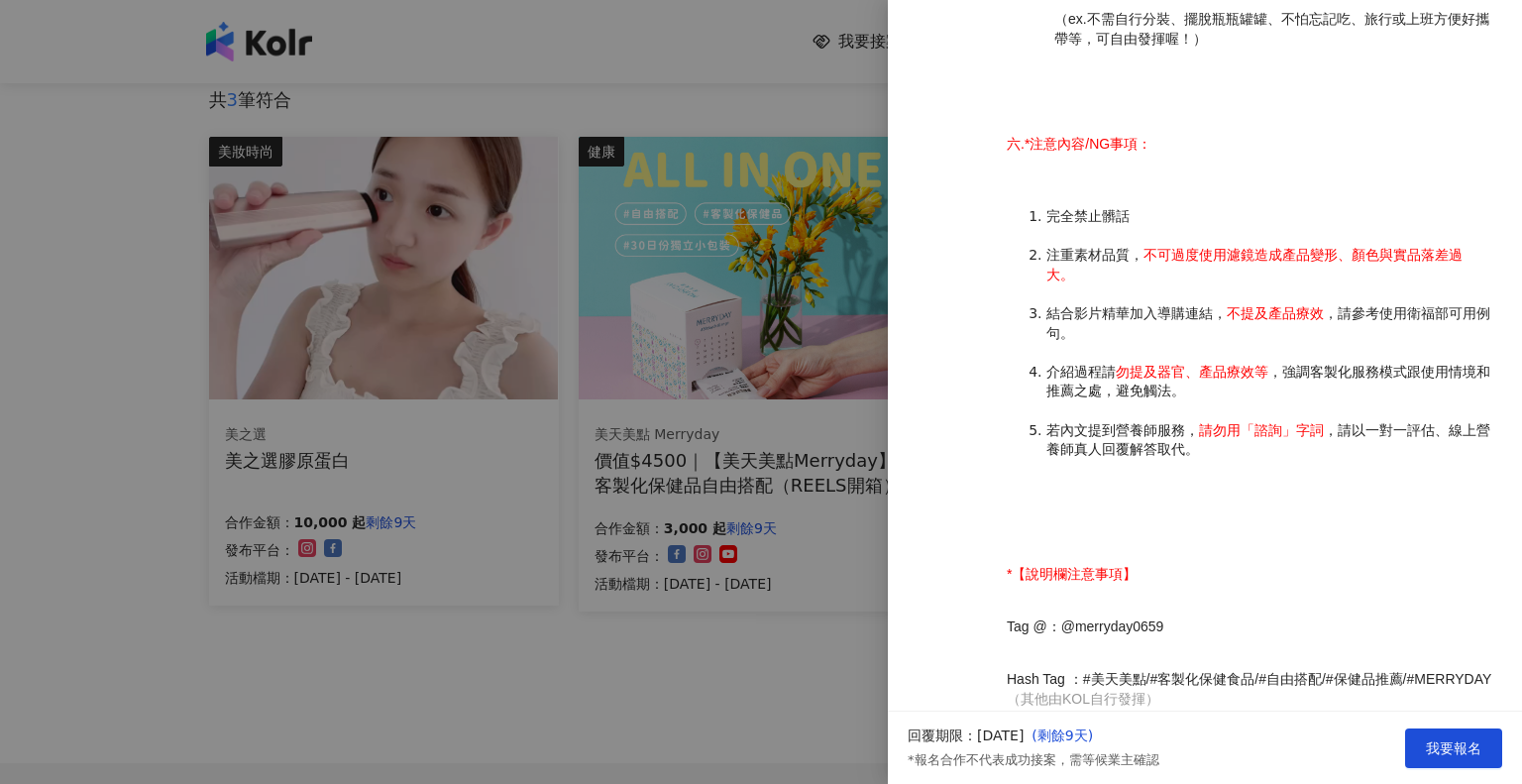
click at [4, 482] on div at bounding box center [761, 392] width 1522 height 784
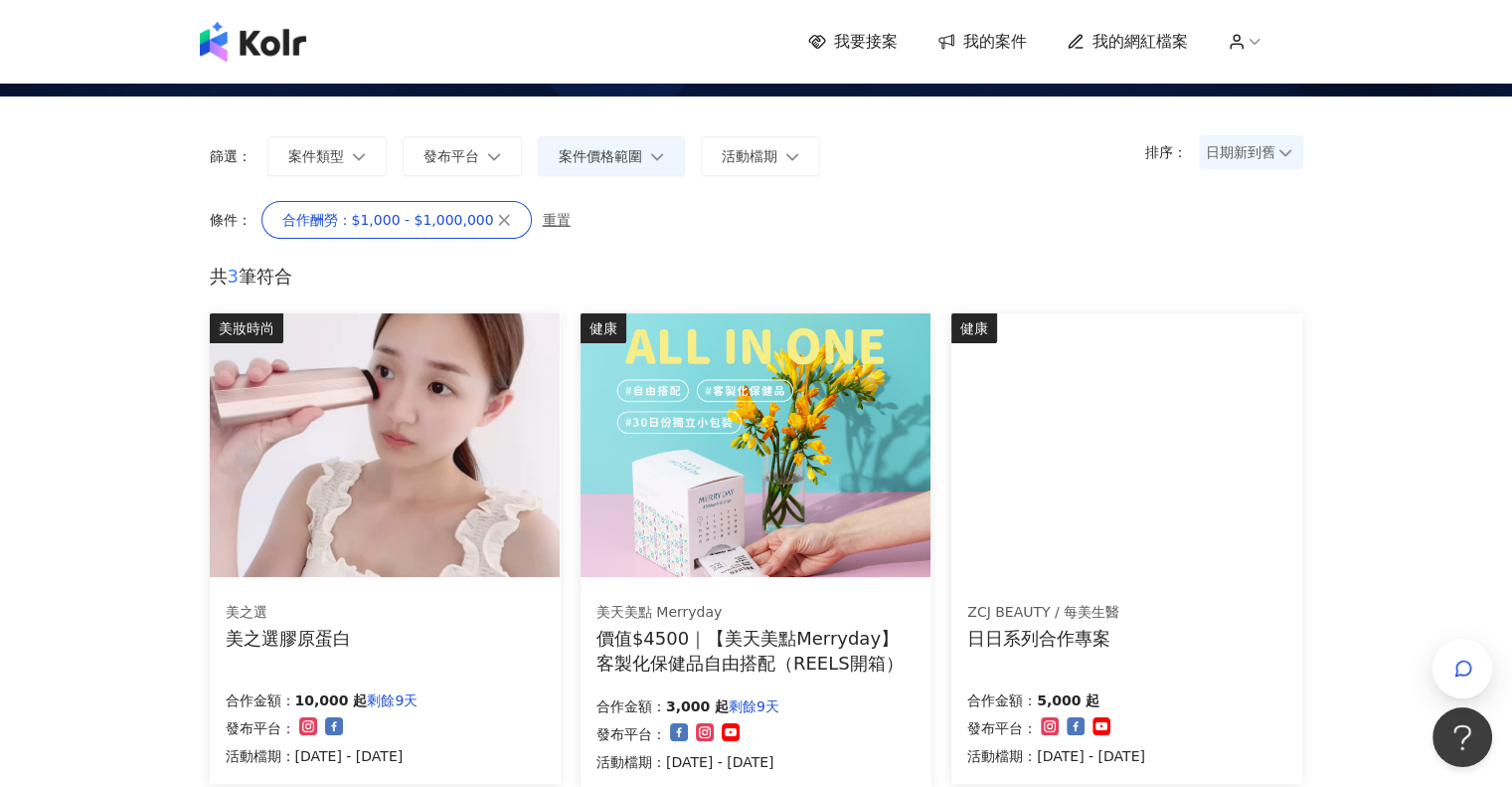
scroll to position [0, 0]
